Goal: Information Seeking & Learning: Check status

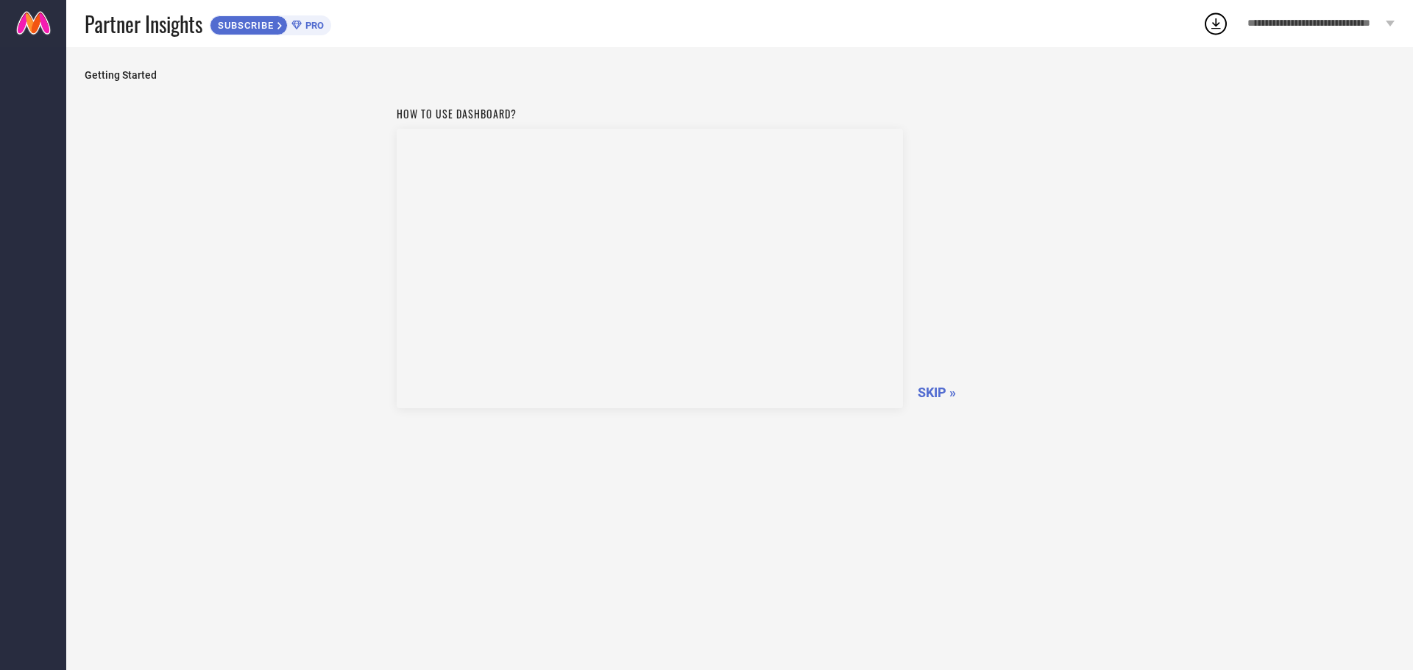
click at [930, 388] on span "SKIP »" at bounding box center [936, 392] width 38 height 15
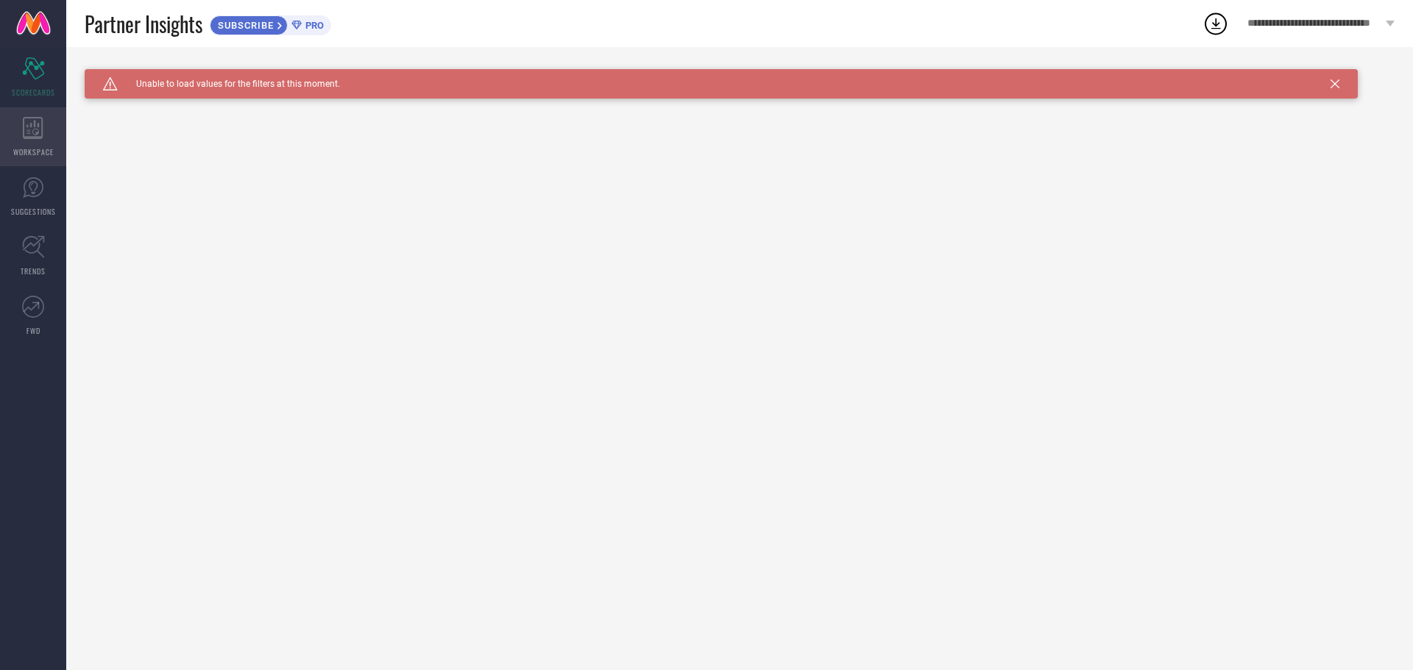
click at [45, 134] on div "WORKSPACE" at bounding box center [33, 136] width 66 height 59
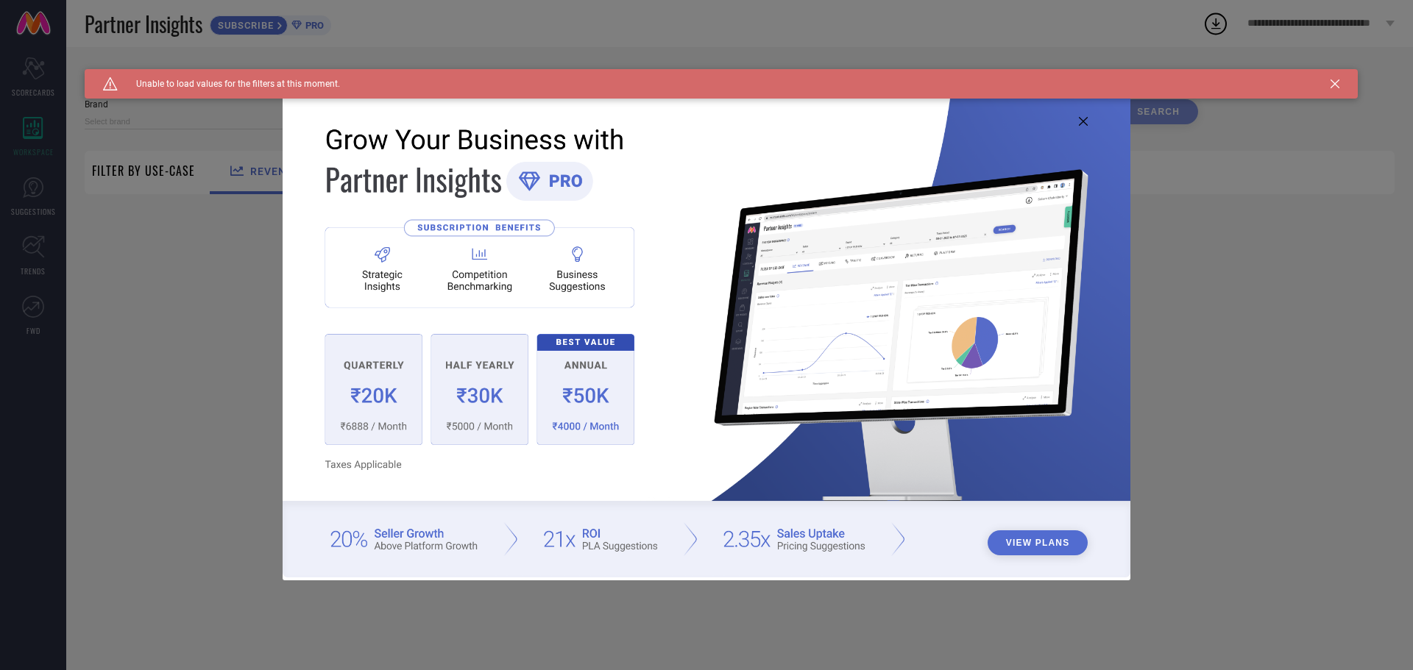
type input "1 STOP FASHION"
type input "All"
click at [1342, 82] on div "Caution Created with Sketch. Unable to load values for the filters at this mome…" at bounding box center [721, 83] width 1273 height 29
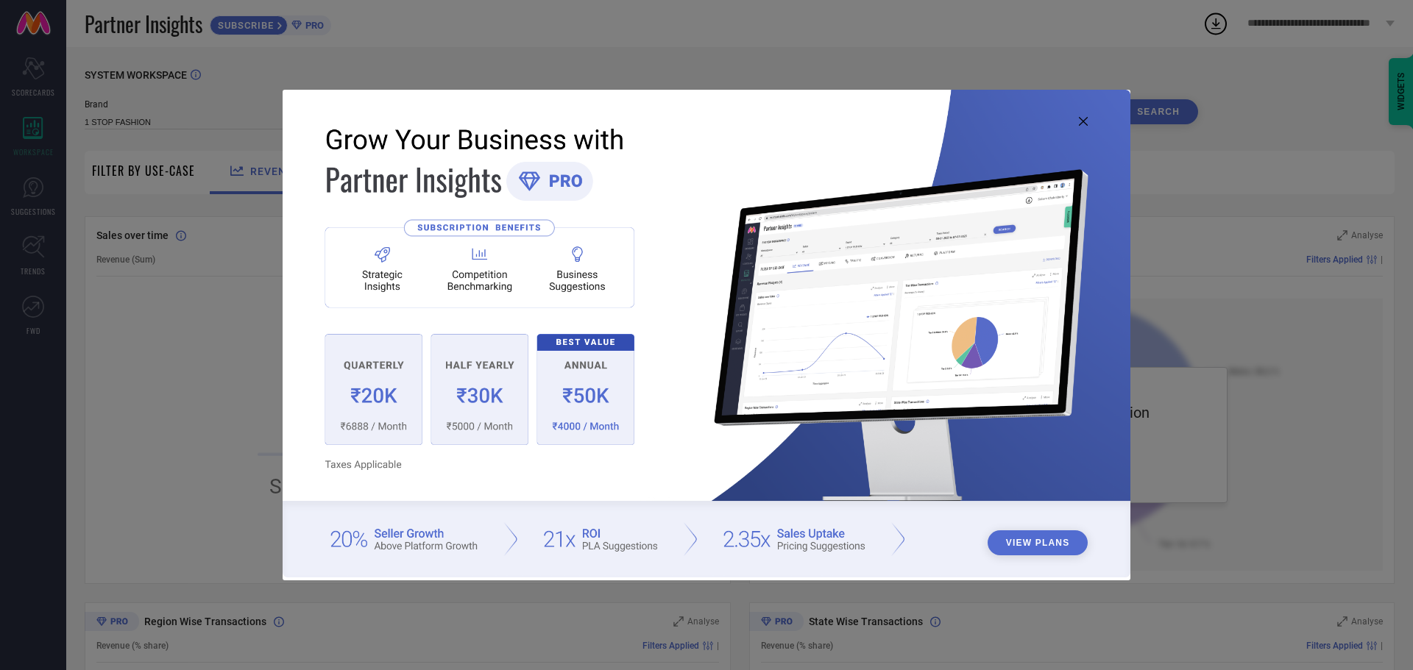
click at [1087, 125] on icon at bounding box center [1083, 121] width 9 height 9
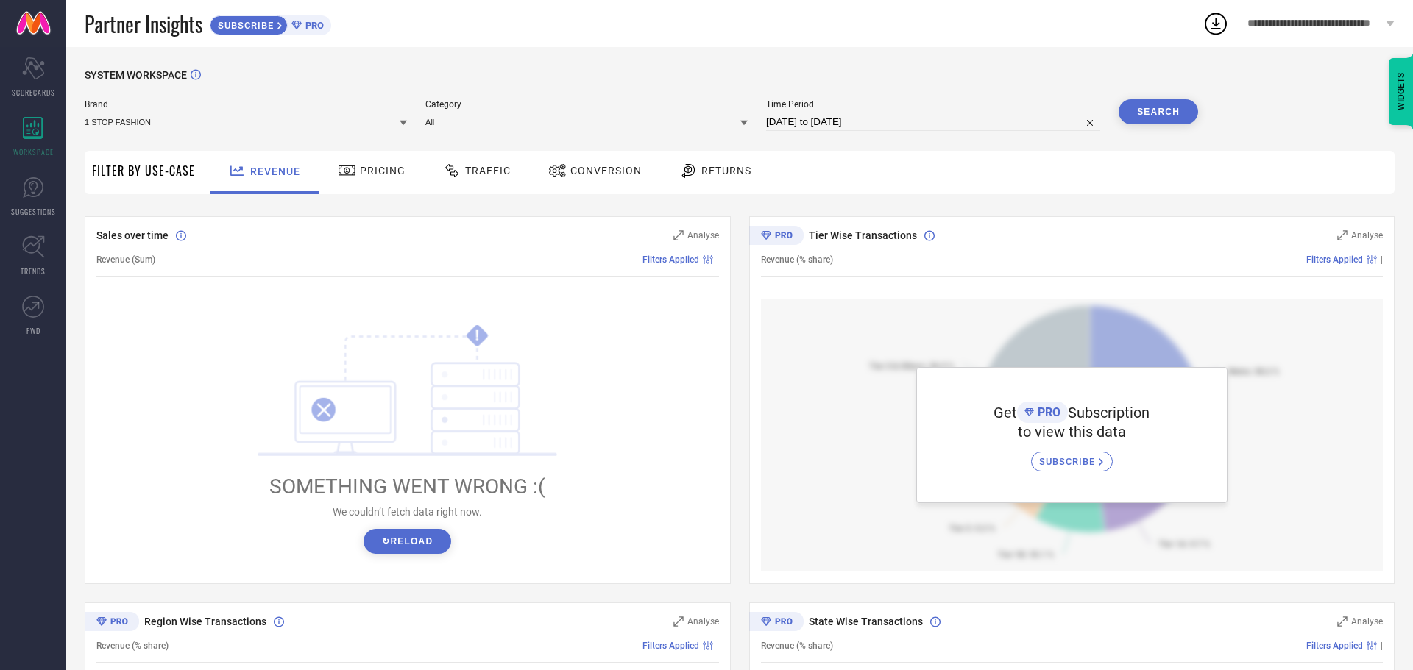
click at [373, 172] on span "Pricing" at bounding box center [383, 171] width 46 height 12
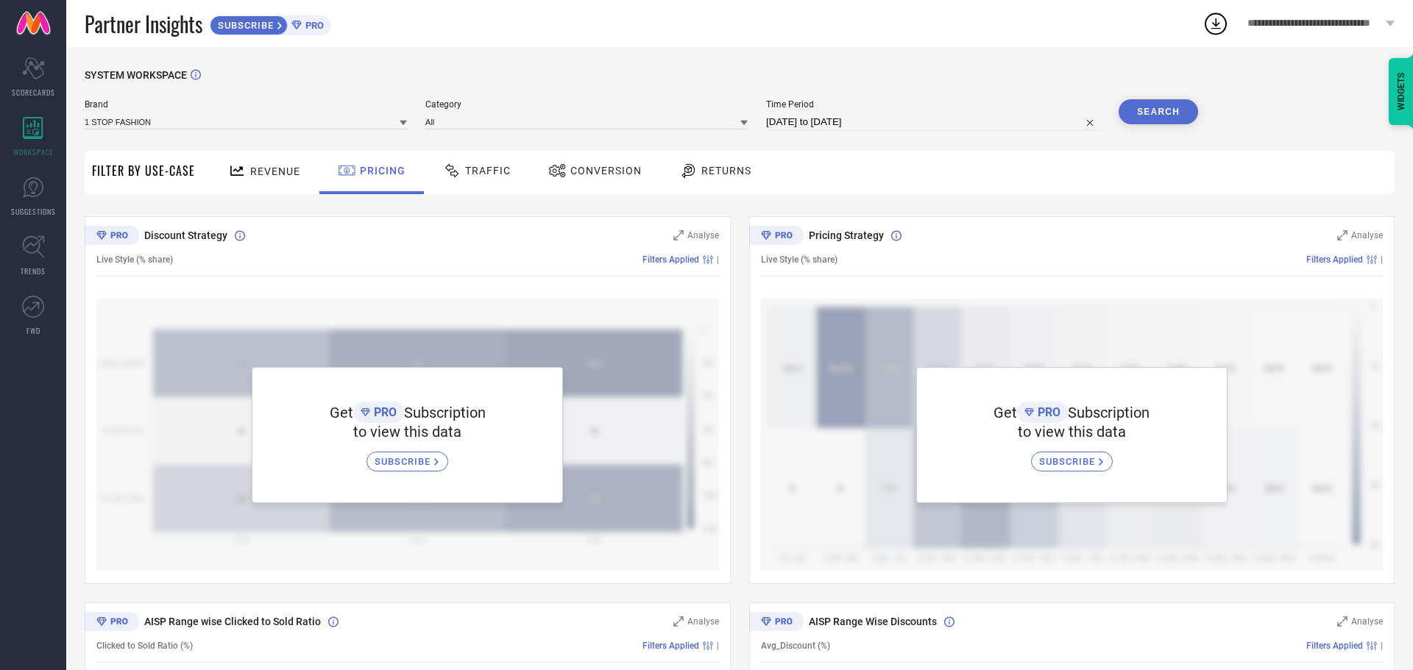
click at [483, 170] on span "Traffic" at bounding box center [488, 171] width 46 height 12
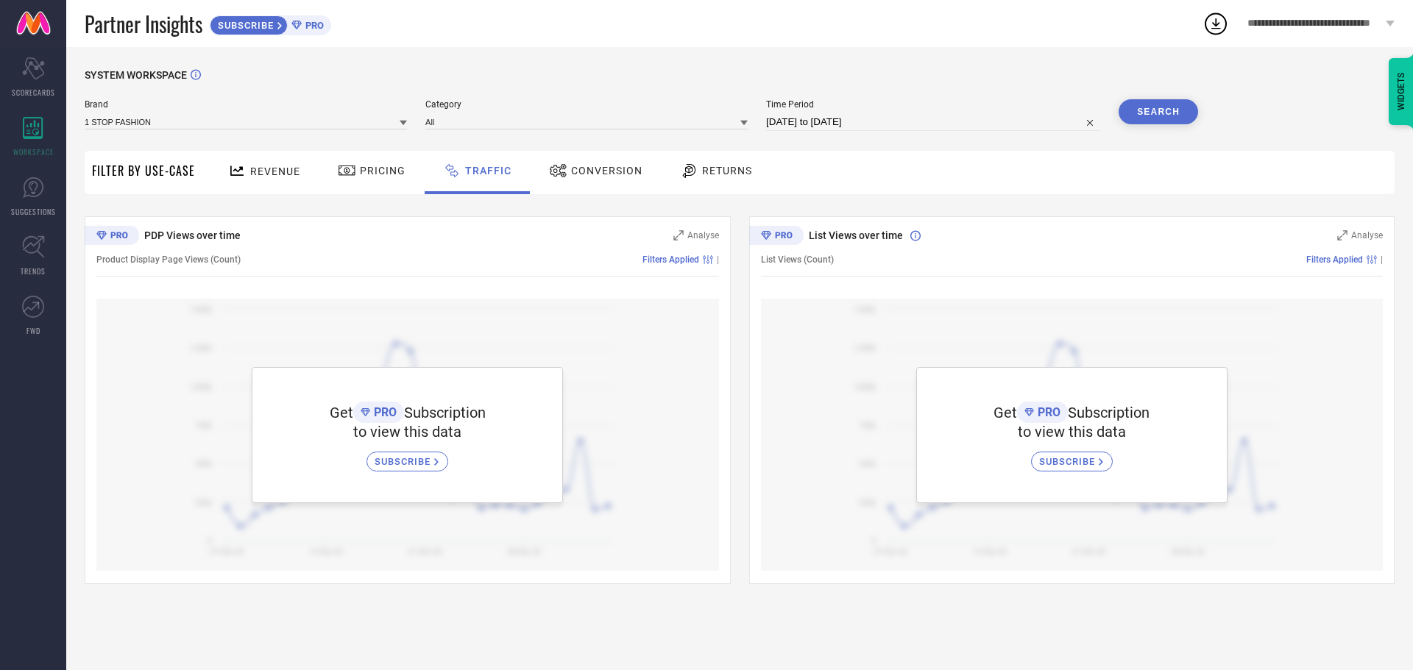
click at [596, 170] on span "Conversion" at bounding box center [606, 171] width 71 height 12
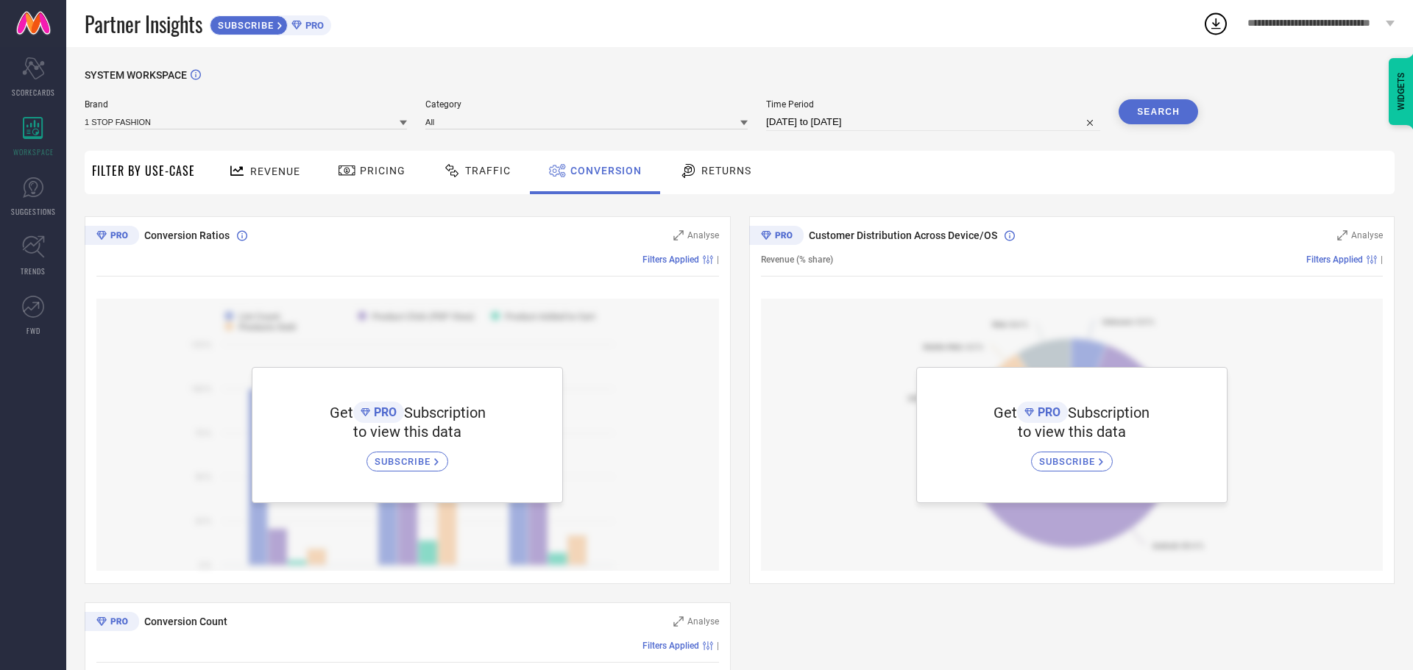
click at [706, 173] on span "Returns" at bounding box center [726, 171] width 50 height 12
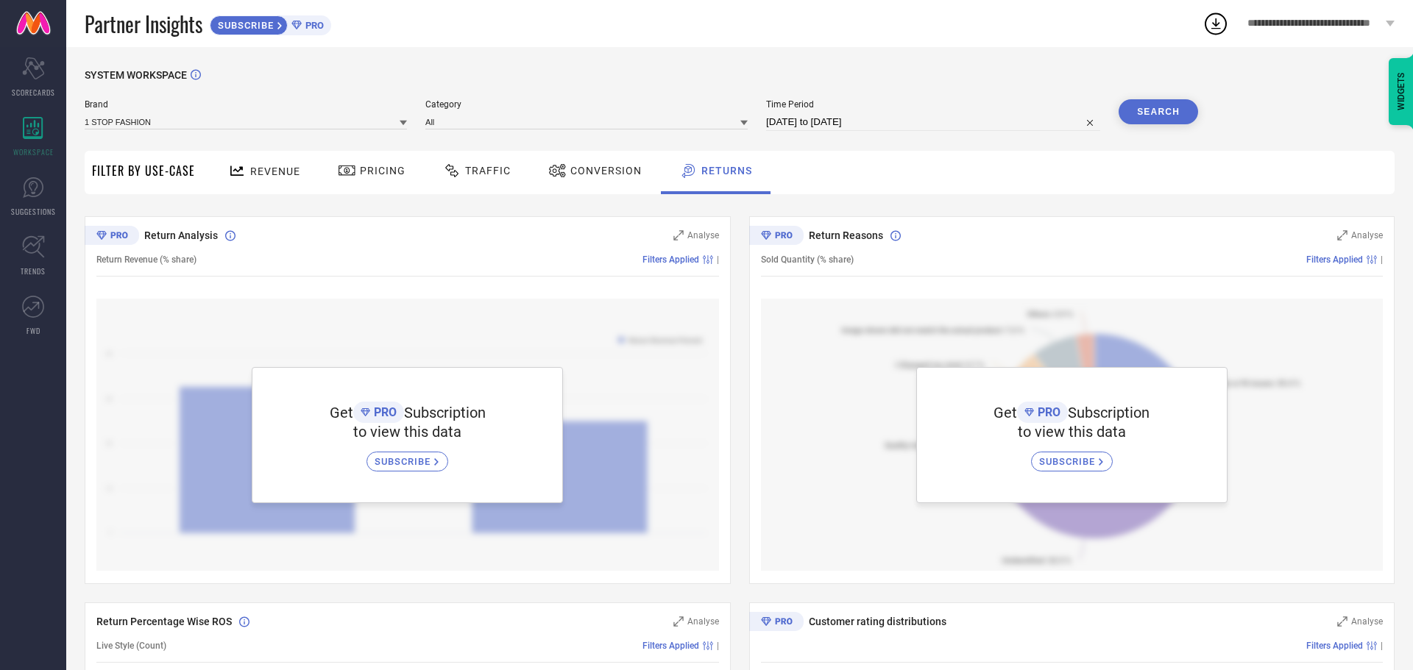
click at [187, 166] on span "Filter By Use-Case" at bounding box center [143, 171] width 103 height 18
click at [261, 113] on div "Brand 1 STOP FASHION" at bounding box center [246, 115] width 322 height 32
click at [378, 122] on input at bounding box center [246, 121] width 322 height 15
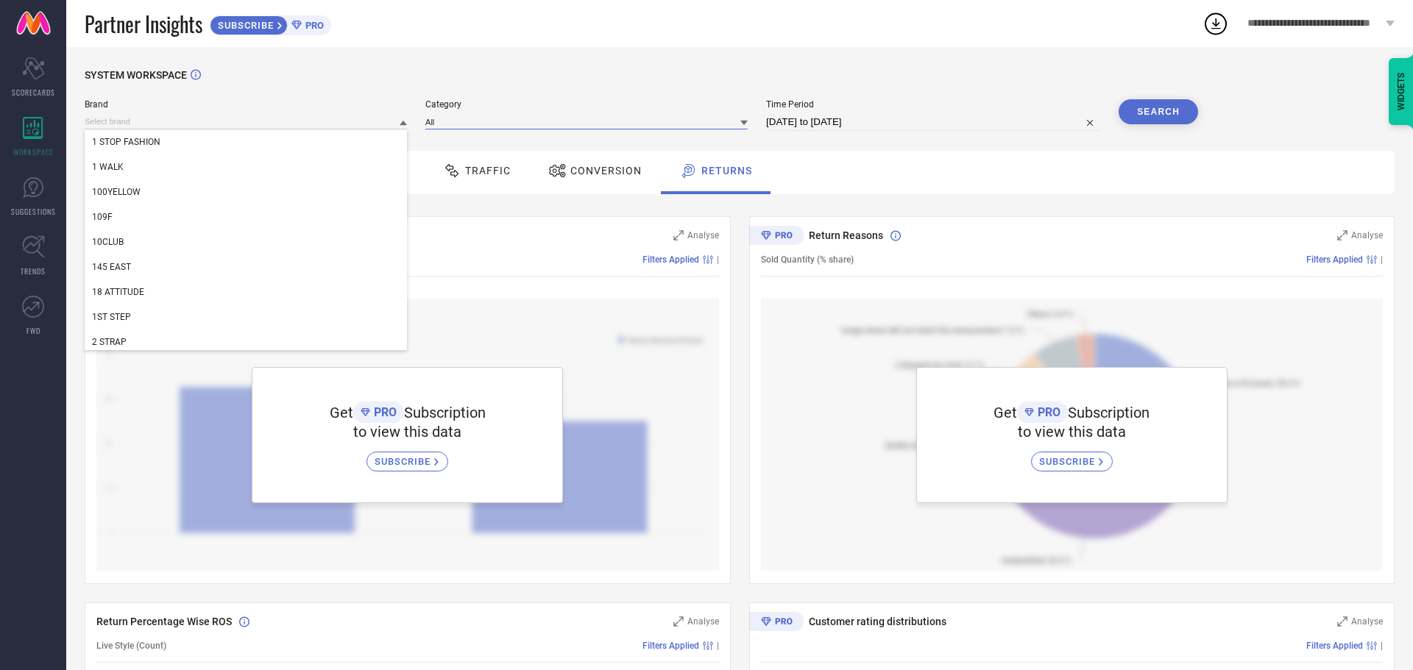
click at [472, 126] on input at bounding box center [586, 121] width 322 height 15
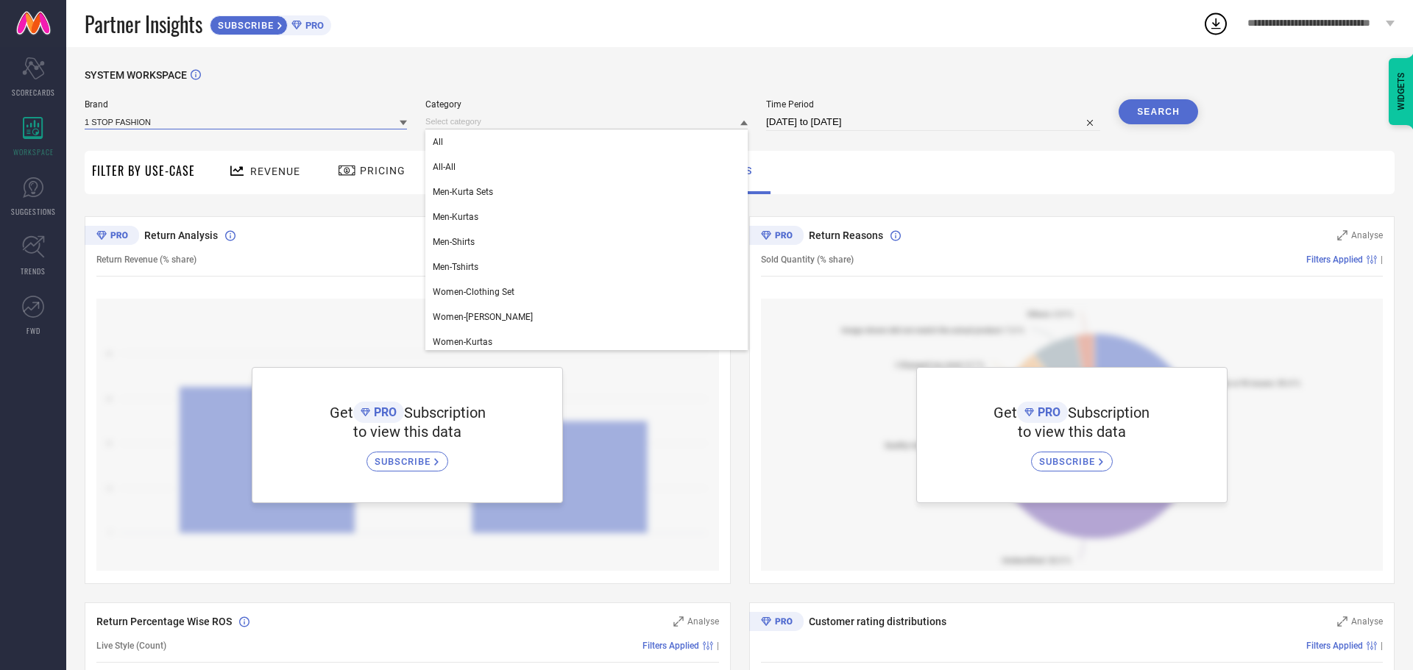
click at [314, 123] on input at bounding box center [246, 121] width 322 height 15
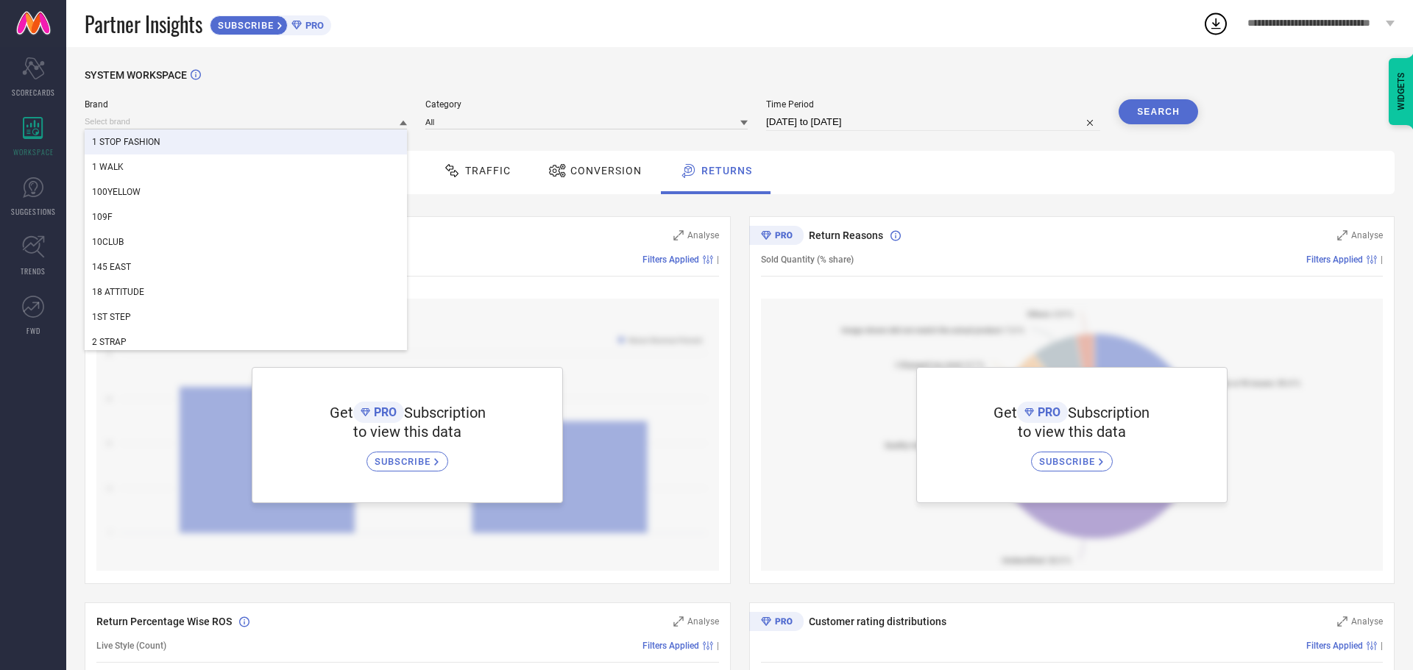
click at [344, 104] on span "Brand" at bounding box center [246, 104] width 322 height 10
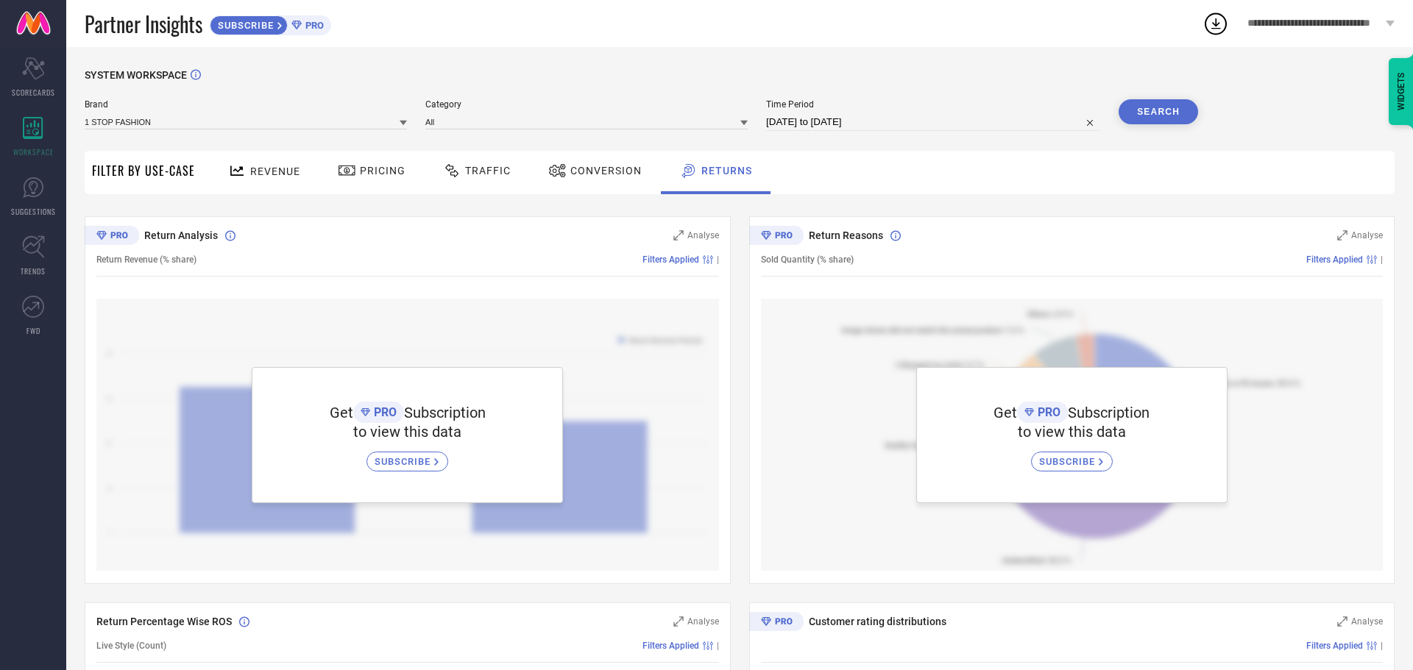
click at [686, 416] on div "Get PRO Subscription to view this data SUBSCRIBE" at bounding box center [407, 435] width 622 height 272
click at [995, 451] on div "Get PRO Subscription to view this data SUBSCRIBE" at bounding box center [1071, 435] width 311 height 136
click at [30, 198] on icon at bounding box center [33, 188] width 22 height 22
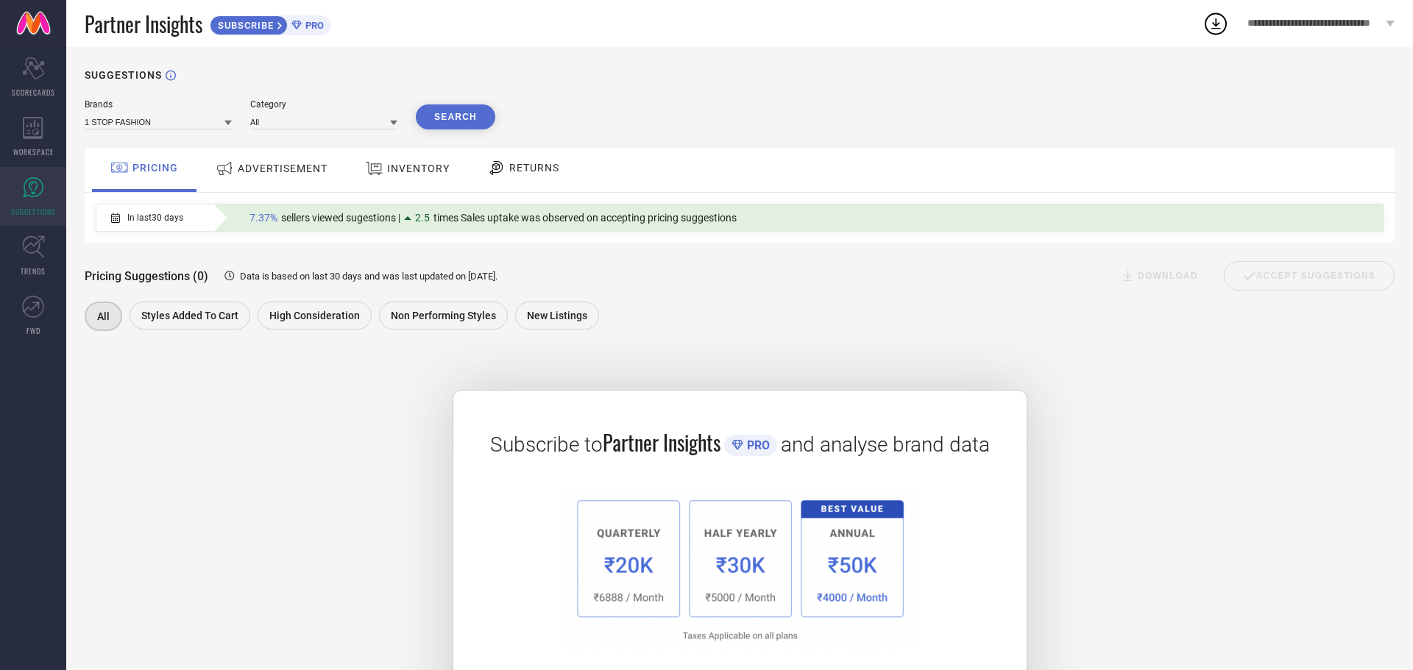
click at [263, 177] on div "ADVERTISEMENT" at bounding box center [271, 168] width 119 height 26
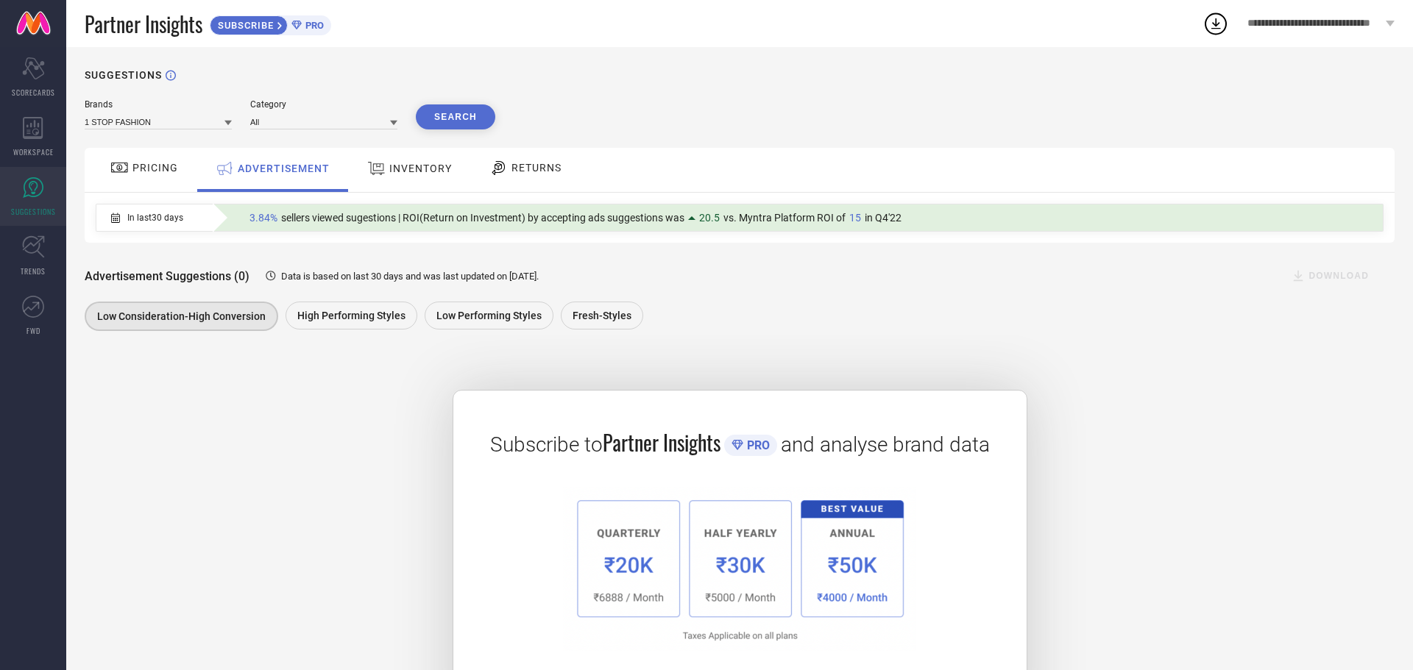
click at [283, 29] on icon at bounding box center [280, 25] width 6 height 9
click at [40, 136] on icon at bounding box center [33, 128] width 20 height 22
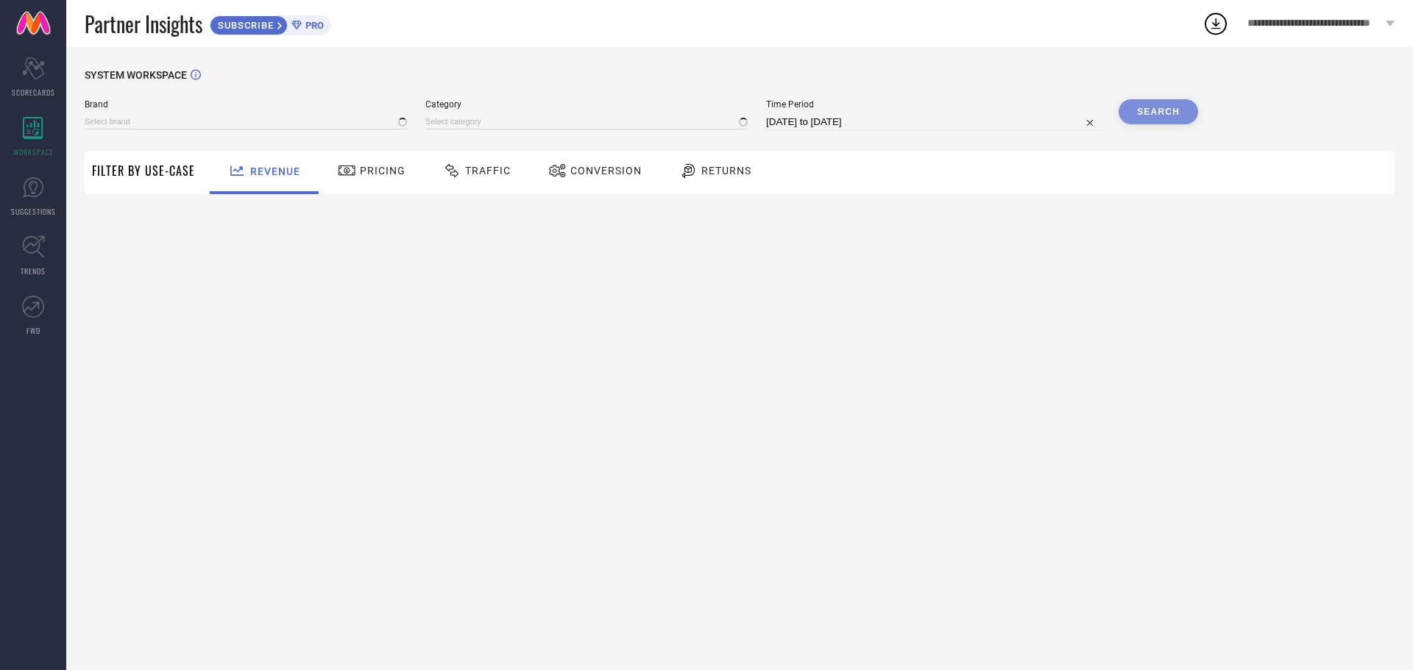
type input "1 STOP FASHION"
type input "All"
